Goal: Task Accomplishment & Management: Manage account settings

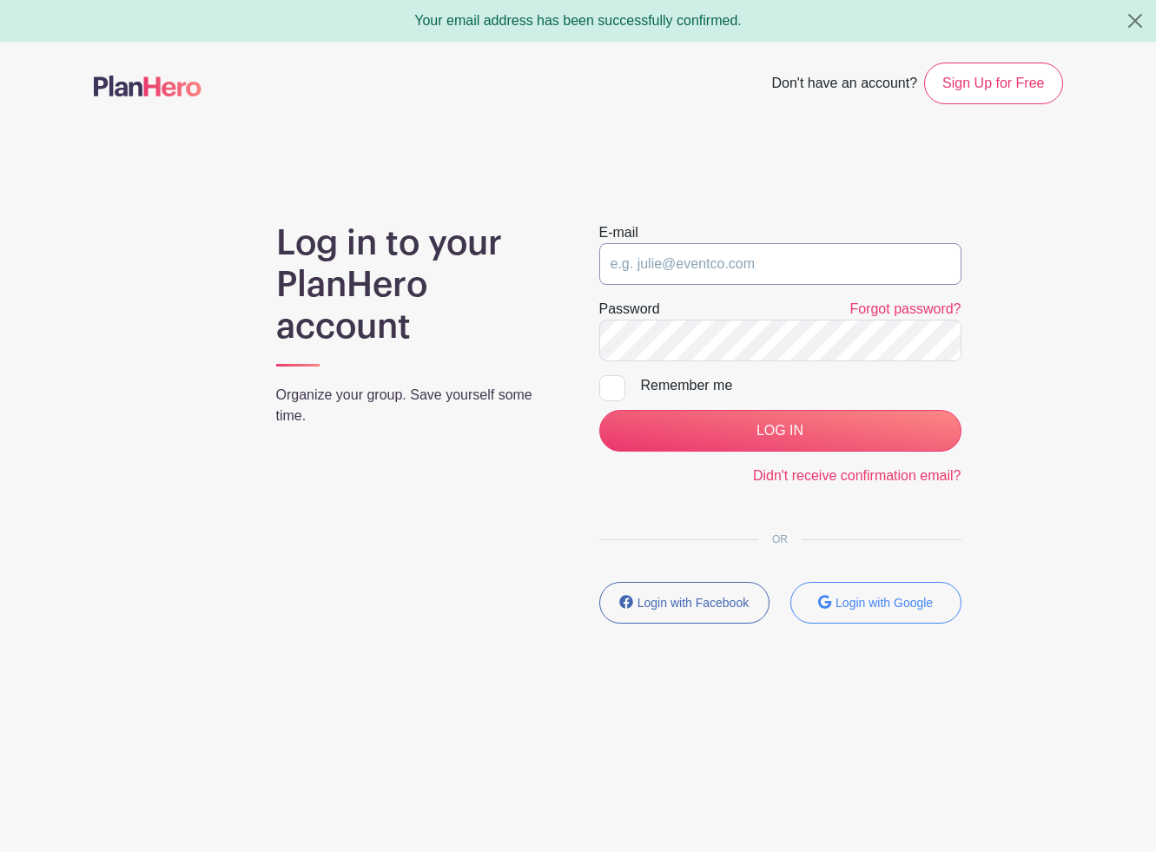
click at [639, 267] on input "email" at bounding box center [780, 264] width 362 height 42
type input "[PERSON_NAME][EMAIL_ADDRESS][PERSON_NAME][DOMAIN_NAME]"
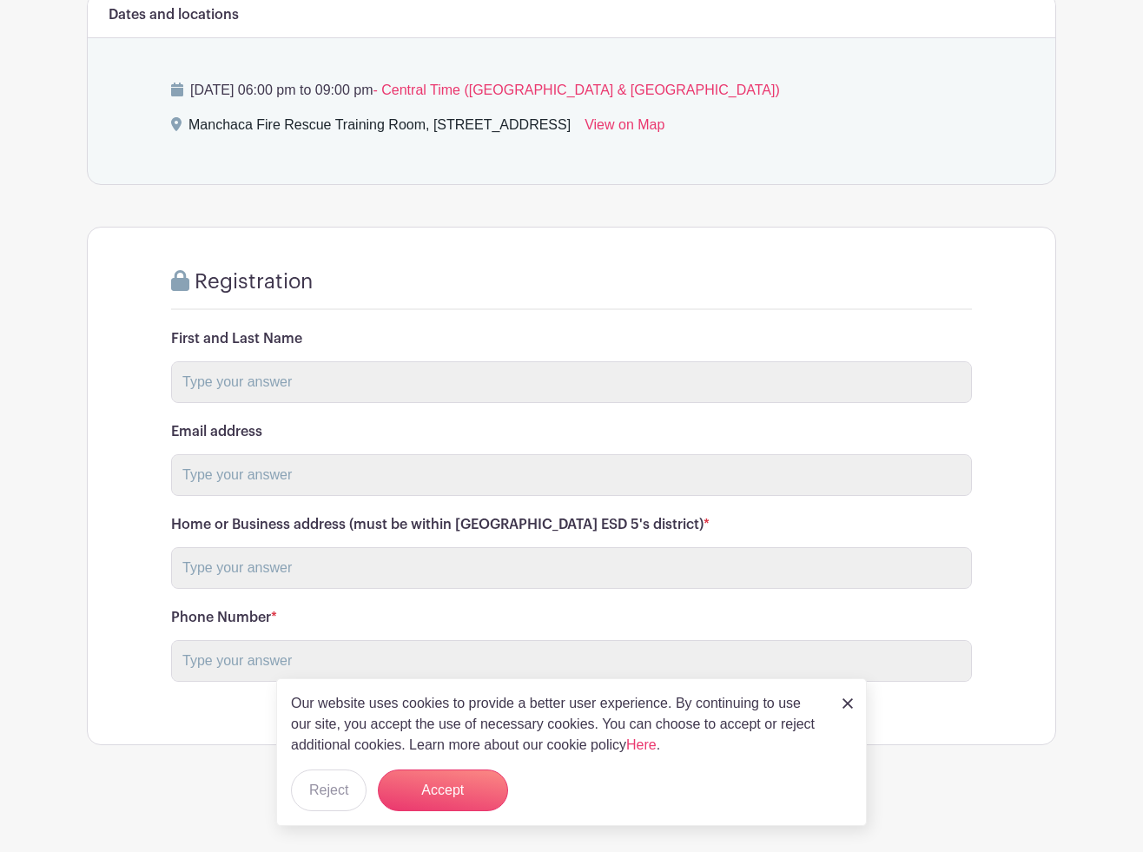
scroll to position [988, 0]
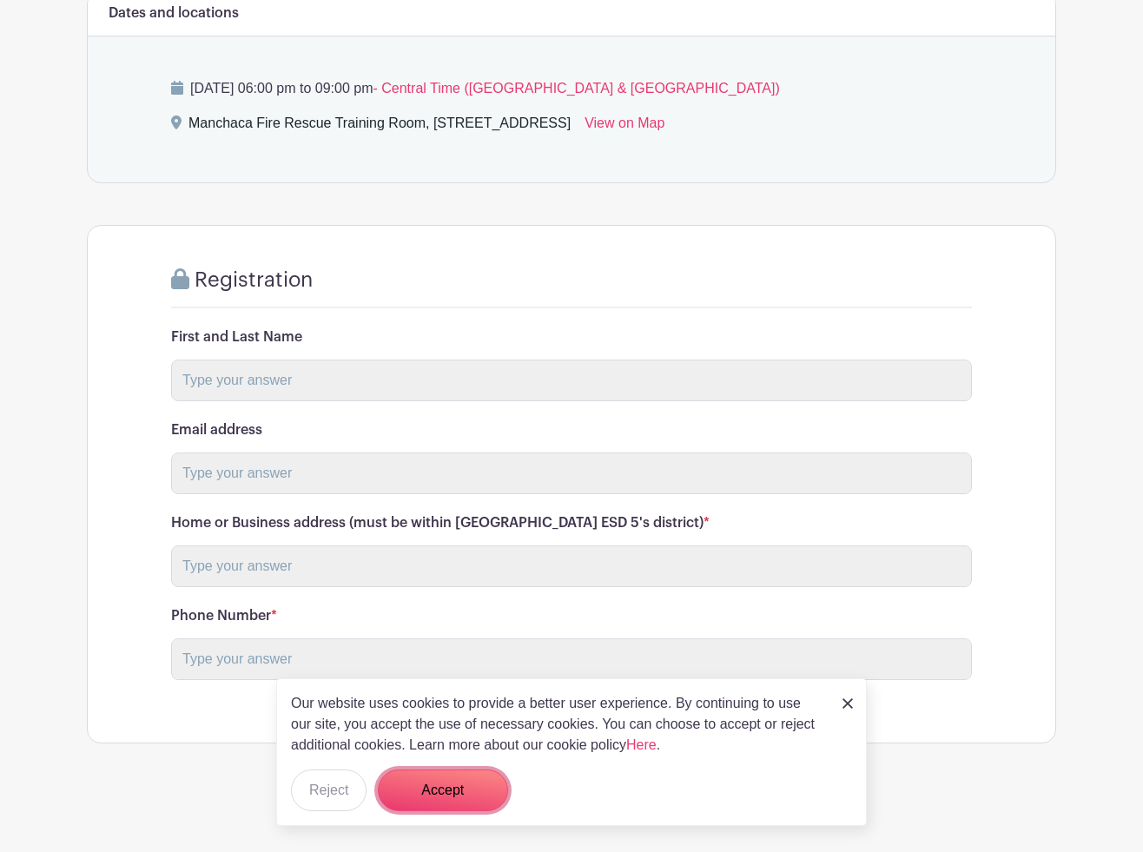
click at [474, 785] on button "Accept" at bounding box center [443, 791] width 130 height 42
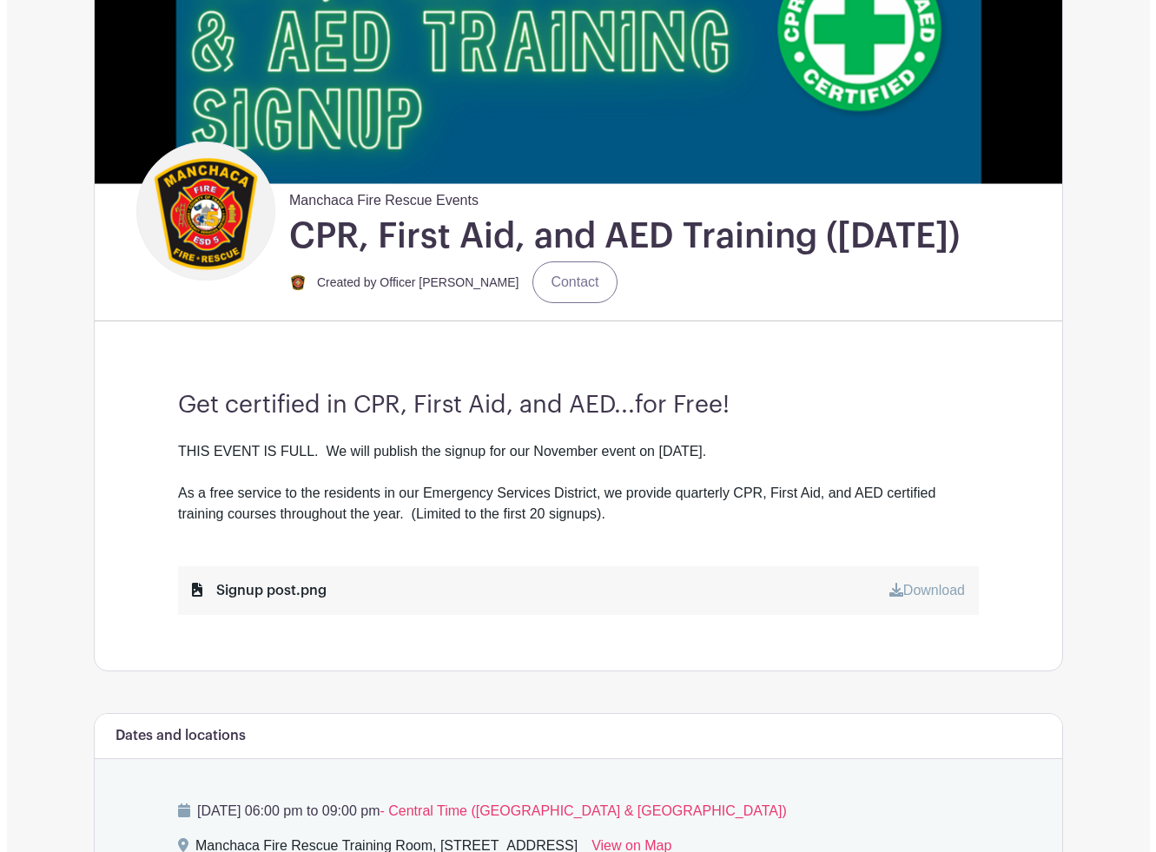
scroll to position [0, 0]
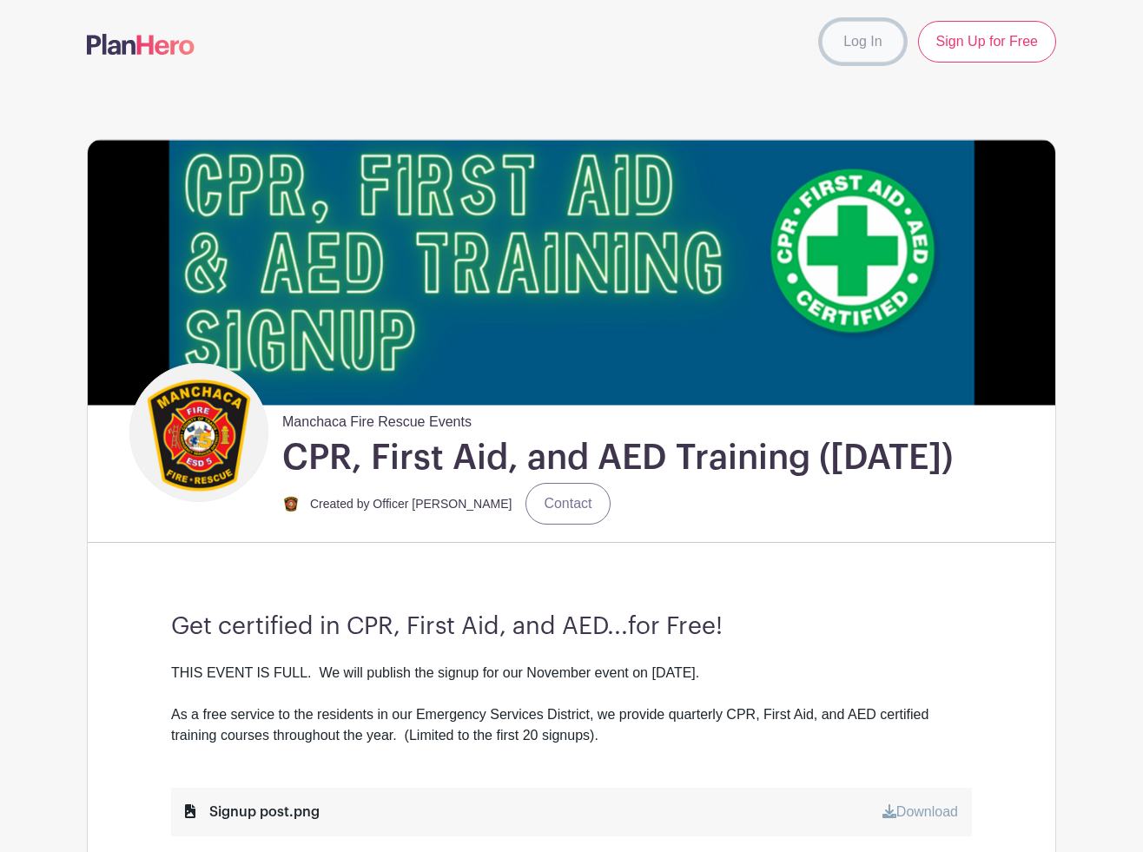
click at [858, 40] on link "Log In" at bounding box center [863, 42] width 82 height 42
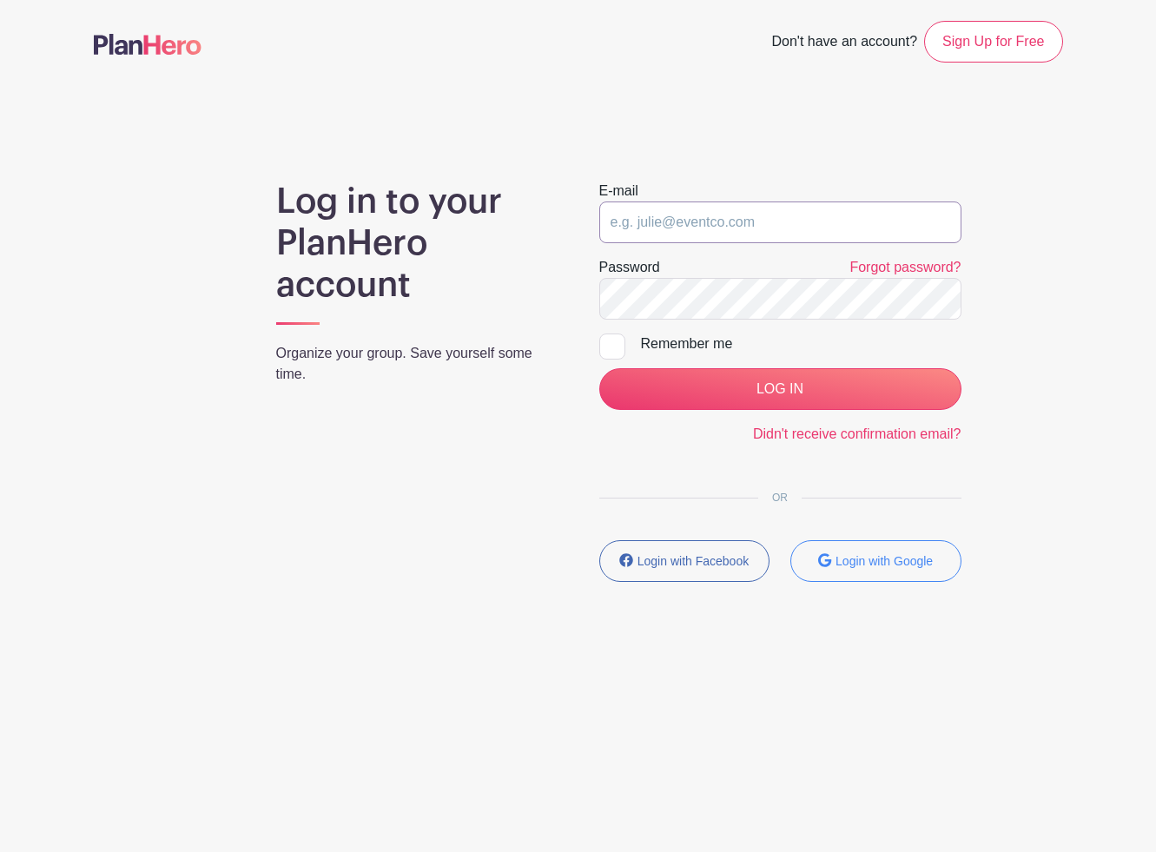
click at [730, 221] on input "email" at bounding box center [780, 222] width 362 height 42
